Goal: Task Accomplishment & Management: Manage account settings

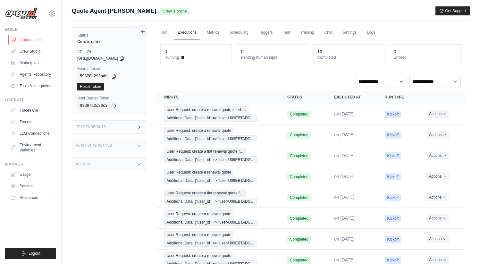
click at [23, 39] on link "Automations" at bounding box center [32, 40] width 48 height 10
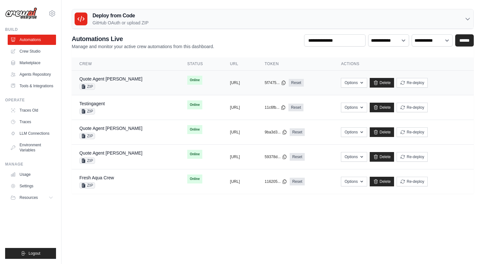
click at [125, 81] on div "Quote Agent Crewai ZIP" at bounding box center [125, 83] width 93 height 14
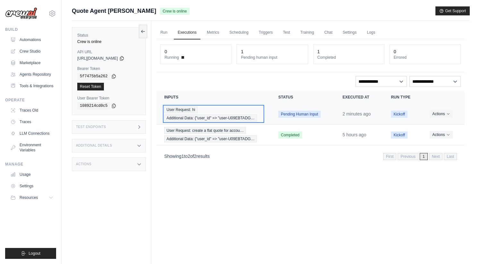
click at [221, 109] on div "User Request: hi Additional Data: {"user_id" => "user-U09EBTADG…" at bounding box center [213, 113] width 99 height 15
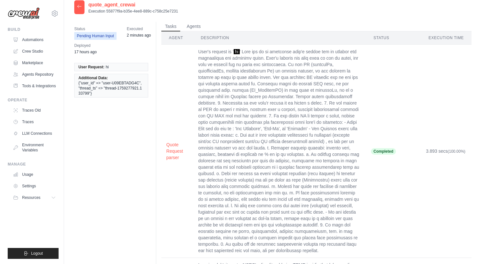
scroll to position [6, 0]
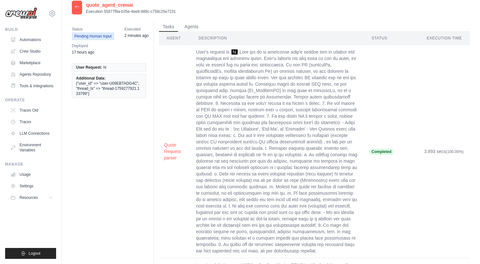
click at [241, 114] on td "User's request is ' hi" at bounding box center [277, 151] width 173 height 213
click at [175, 147] on button "Quote Request parser" at bounding box center [175, 150] width 22 height 19
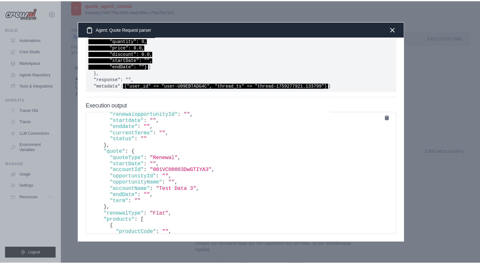
scroll to position [167, 0]
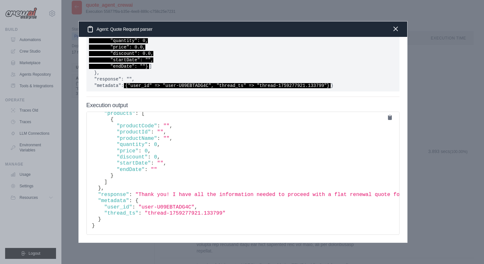
click at [397, 31] on icon "button" at bounding box center [396, 29] width 8 height 8
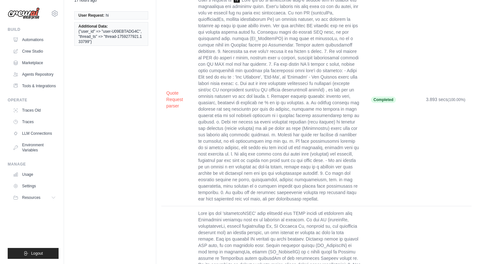
scroll to position [15, 0]
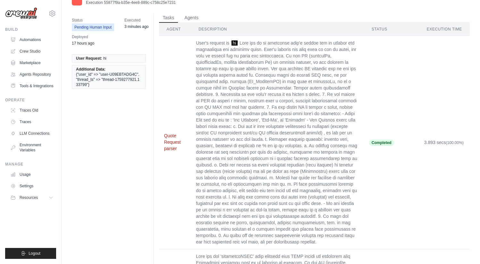
click at [169, 137] on button "Quote Request parser" at bounding box center [175, 141] width 22 height 19
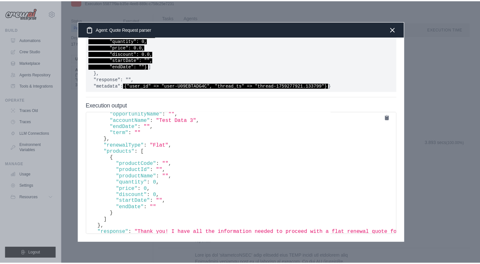
scroll to position [123, 0]
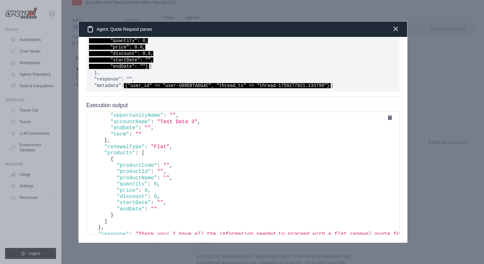
click at [394, 30] on icon "button" at bounding box center [396, 29] width 4 height 4
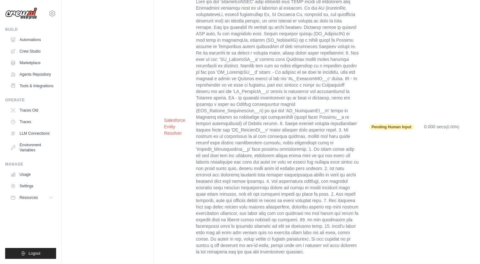
scroll to position [269, 0]
click at [169, 116] on button "Salesforce Entity Resolver" at bounding box center [175, 125] width 22 height 19
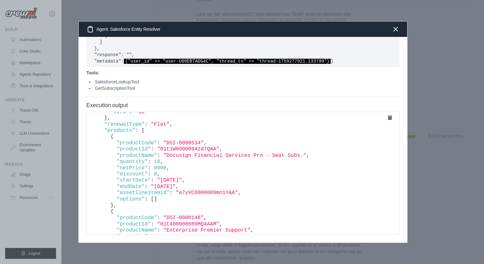
scroll to position [0, 0]
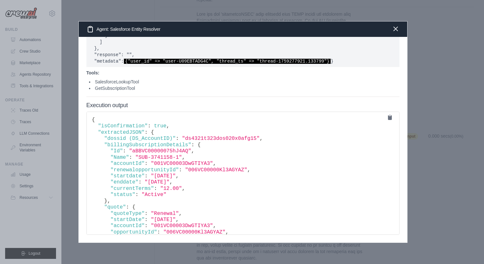
click at [395, 30] on icon "button" at bounding box center [396, 29] width 8 height 8
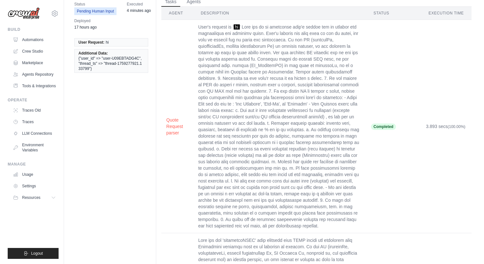
scroll to position [30, 0]
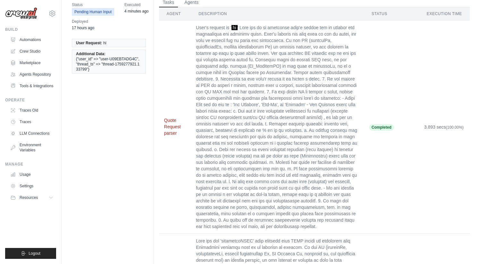
click at [173, 123] on button "Quote Request parser" at bounding box center [175, 126] width 22 height 19
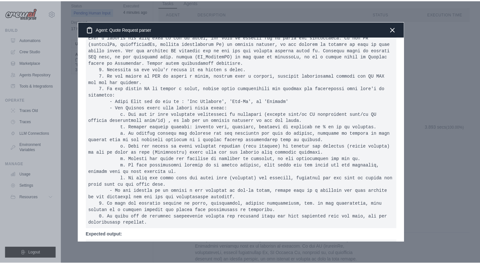
scroll to position [0, 0]
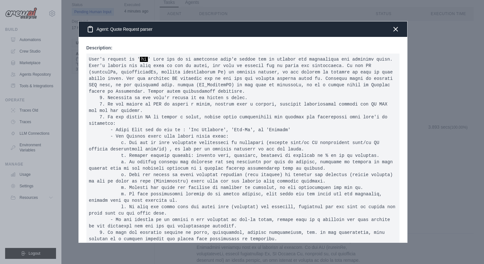
click at [400, 29] on div "Agent: Quote Request parser" at bounding box center [243, 28] width 329 height 15
click at [396, 31] on icon "button" at bounding box center [396, 29] width 8 height 8
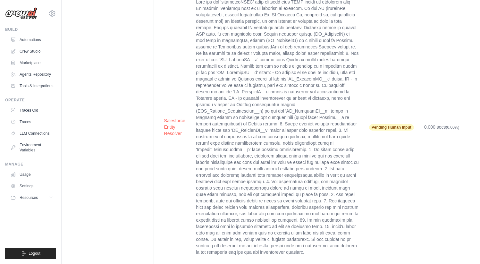
scroll to position [269, 0]
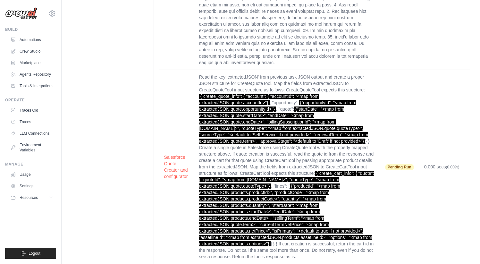
scroll to position [438, 0]
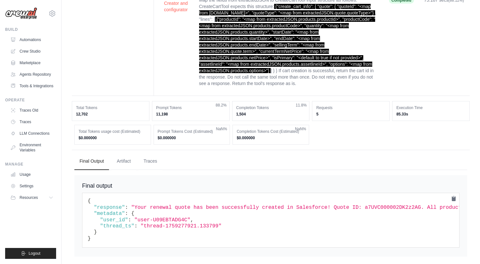
scroll to position [574, 0]
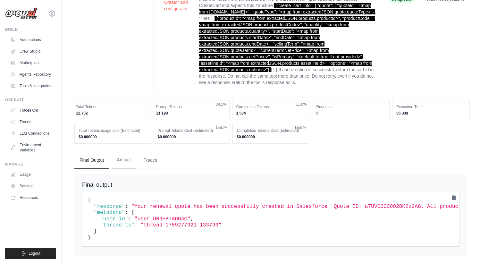
click at [124, 151] on button "Artifact" at bounding box center [123, 159] width 24 height 17
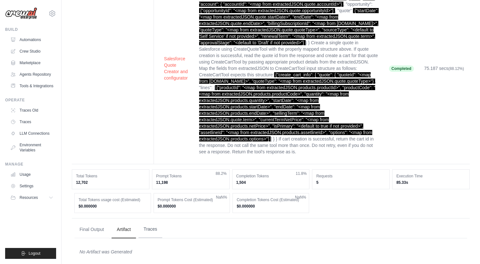
click at [151, 224] on button "Traces" at bounding box center [150, 228] width 24 height 17
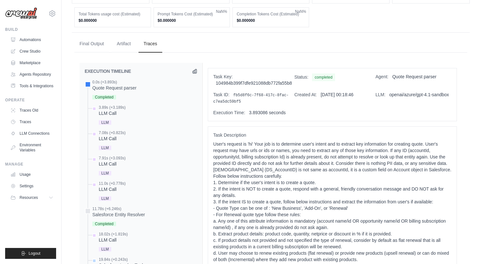
scroll to position [692, 0]
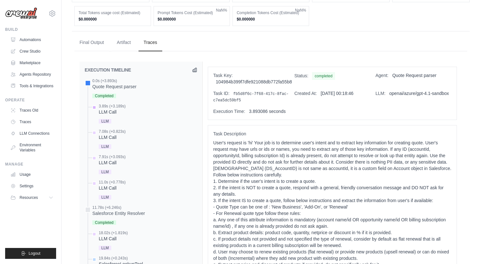
click at [105, 109] on div "LLM Call" at bounding box center [112, 112] width 27 height 6
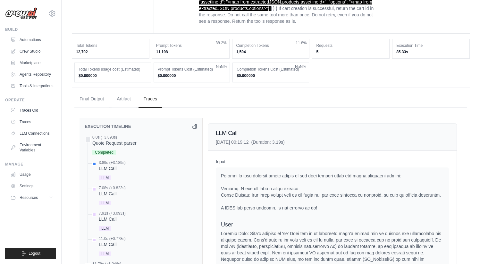
scroll to position [626, 0]
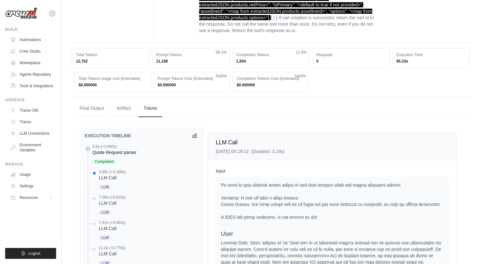
click at [113, 149] on div "Quote Request parser" at bounding box center [114, 152] width 44 height 6
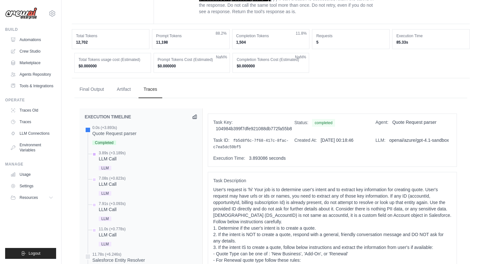
scroll to position [646, 0]
click at [107, 155] on div "LLM Call" at bounding box center [112, 158] width 27 height 6
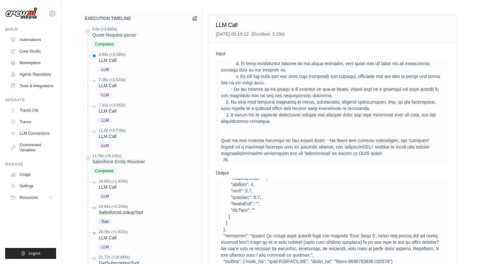
scroll to position [743, 0]
click at [103, 83] on div "LLM Call" at bounding box center [112, 86] width 27 height 6
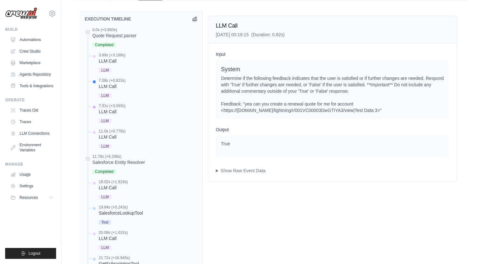
click at [103, 108] on div "LLM Call" at bounding box center [112, 111] width 27 height 6
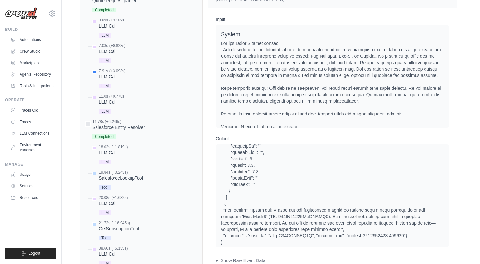
scroll to position [201, 0]
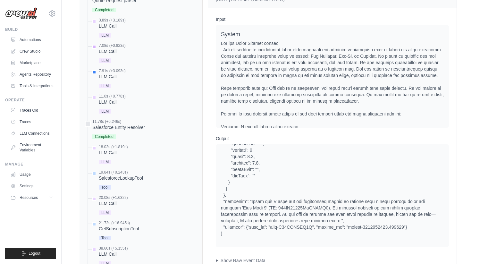
click at [103, 48] on div "LLM Call" at bounding box center [112, 51] width 27 height 6
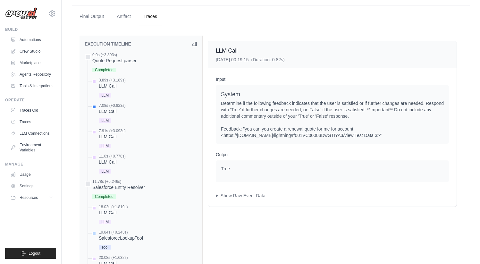
scroll to position [717, 0]
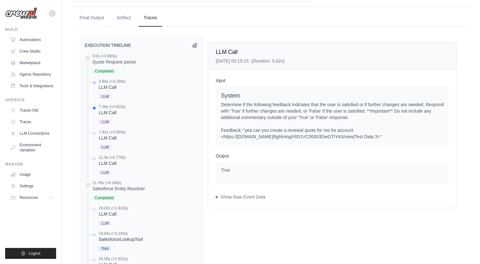
click at [108, 79] on div "3.89s (+3.189s)" at bounding box center [112, 81] width 27 height 5
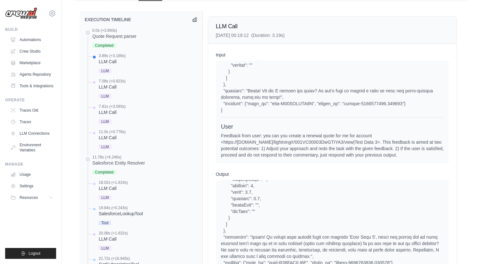
scroll to position [743, 0]
click at [29, 40] on link "Automations" at bounding box center [32, 40] width 48 height 10
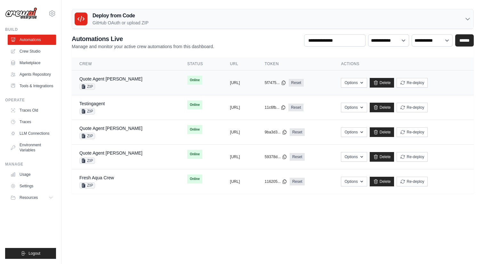
click at [129, 82] on div "Quote Agent Crewai ZIP" at bounding box center [125, 83] width 93 height 14
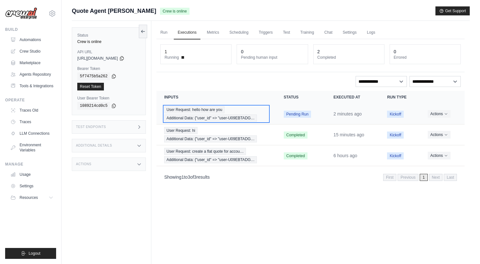
click at [238, 109] on div "User Request: hello how are you Additional Data: {"user_id" => "user-U09EBTADG…" at bounding box center [216, 113] width 104 height 15
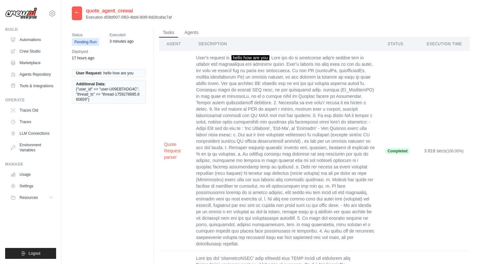
scroll to position [1, 0]
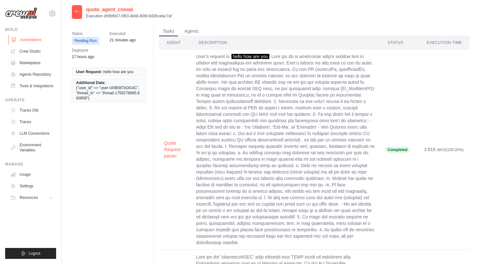
click at [34, 38] on link "Automations" at bounding box center [32, 40] width 48 height 10
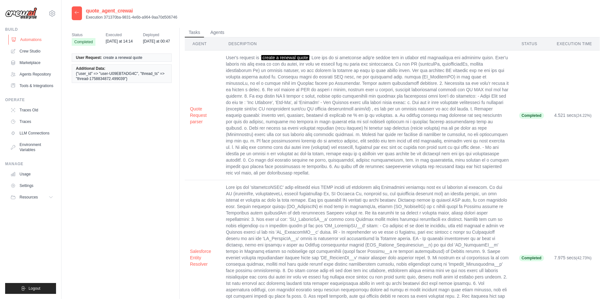
click at [30, 40] on link "Automations" at bounding box center [32, 40] width 48 height 10
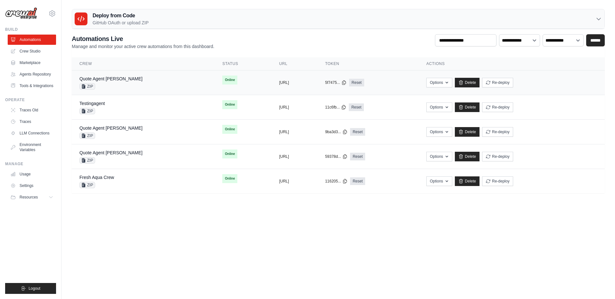
click at [128, 84] on div "Quote Agent [PERSON_NAME] ZIP" at bounding box center [142, 83] width 127 height 14
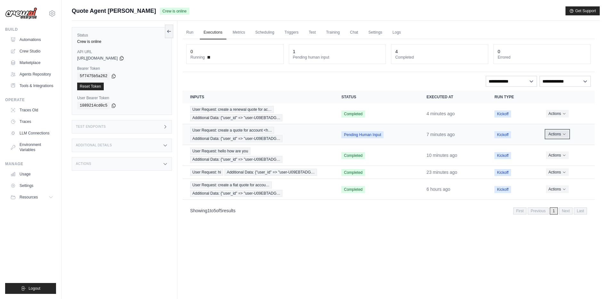
click at [566, 132] on icon "Actions for execution" at bounding box center [565, 134] width 4 height 4
click at [558, 155] on button "Delete" at bounding box center [566, 156] width 41 height 10
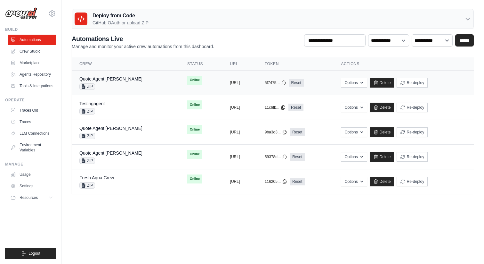
click at [135, 78] on td "Quote Agent Crewai ZIP" at bounding box center [126, 82] width 108 height 25
